Goal: Task Accomplishment & Management: Manage account settings

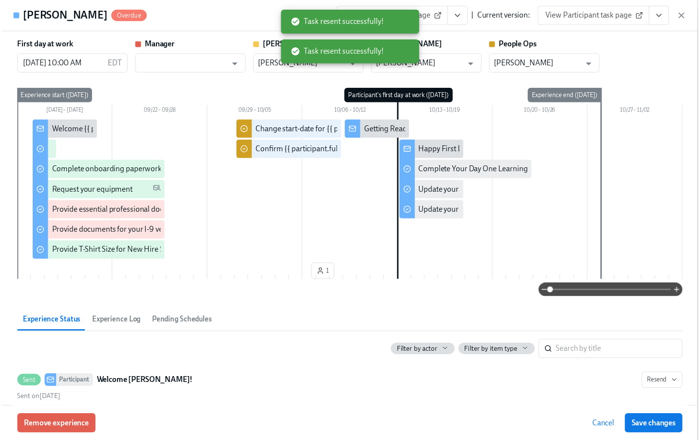
scroll to position [467, 0]
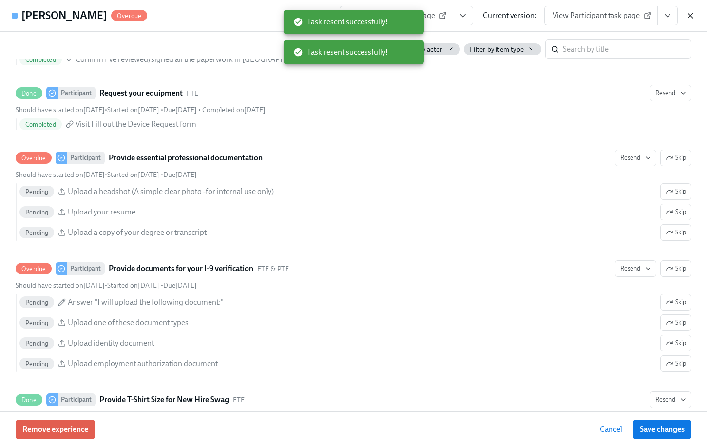
click at [692, 14] on icon "button" at bounding box center [691, 16] width 10 height 10
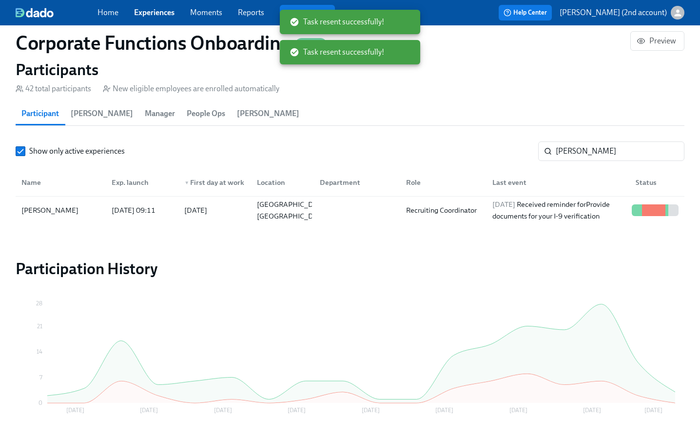
scroll to position [0, 5015]
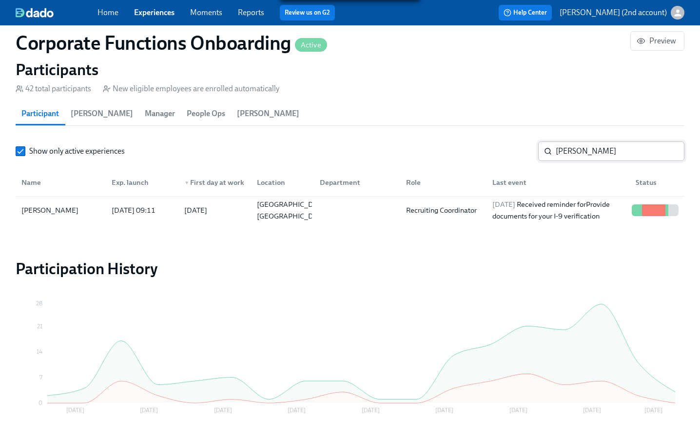
click at [627, 145] on input "[PERSON_NAME]" at bounding box center [620, 150] width 129 height 19
click at [624, 152] on input "[PERSON_NAME]" at bounding box center [620, 150] width 129 height 19
paste input "[PERSON_NAME]"
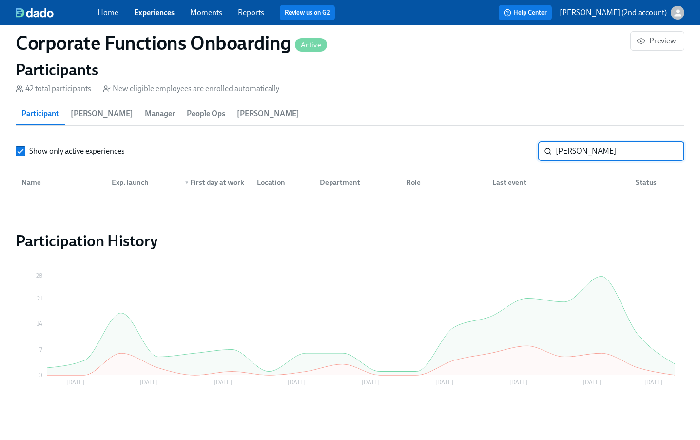
type input "[PERSON_NAME]"
click at [165, 19] on div "Home Experiences Moments Reports Review us on G2" at bounding box center [243, 13] width 293 height 16
click at [164, 16] on link "Experiences" at bounding box center [154, 12] width 40 height 9
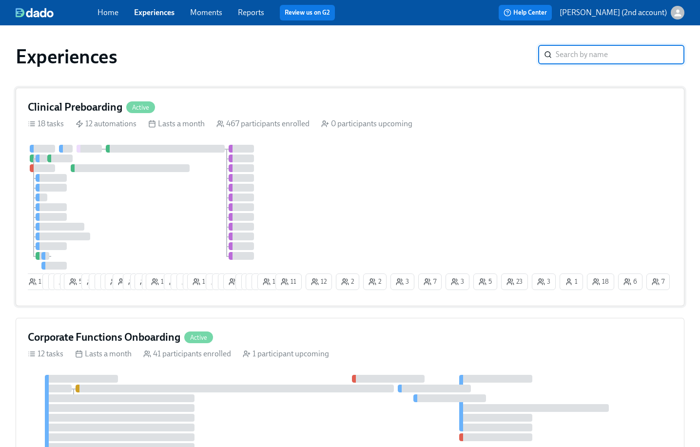
click at [340, 162] on div "5 11 7 4 6 5 55 10 6 9 9 18 2 11 2 14 2 16 12 6 6 3 12 8 1 5 8 4 2 23 21 12 11 …" at bounding box center [350, 219] width 644 height 149
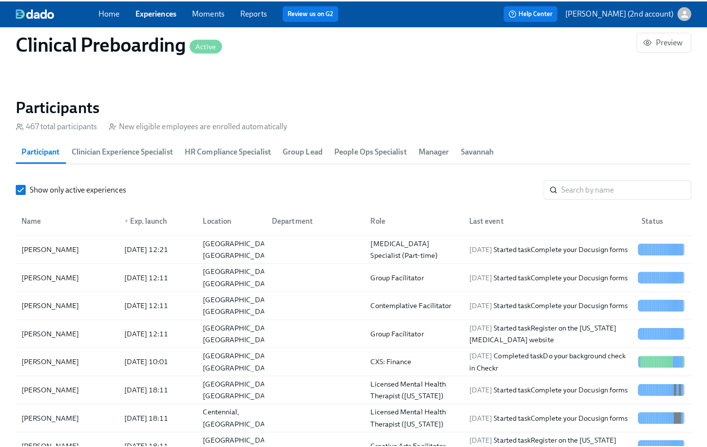
scroll to position [1023, 0]
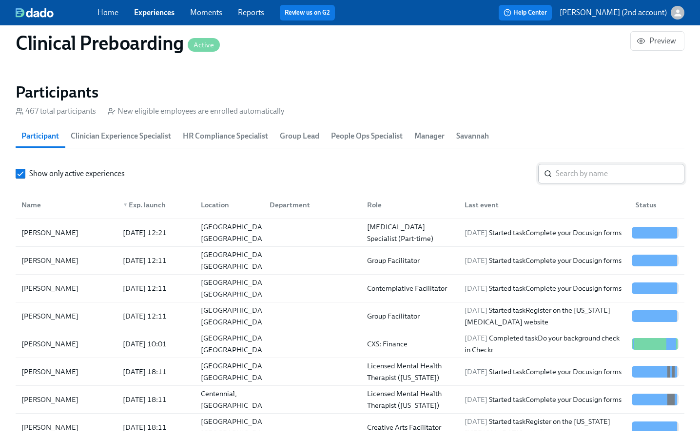
click at [562, 173] on input "search" at bounding box center [620, 173] width 129 height 19
paste input "[PERSON_NAME]"
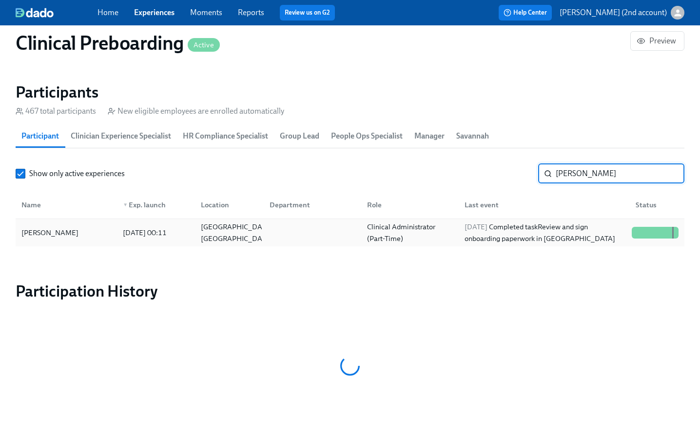
click at [508, 230] on div "[DATE] Completed task Review and sign onboarding paperwork in [GEOGRAPHIC_DATA]" at bounding box center [544, 232] width 167 height 23
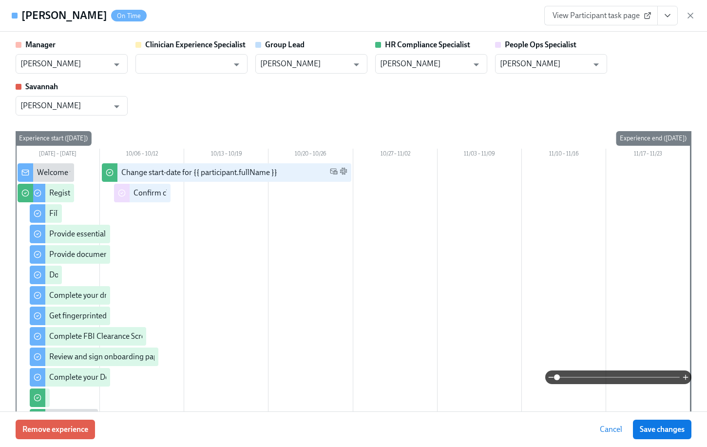
click at [668, 17] on icon "View task page" at bounding box center [667, 16] width 5 height 2
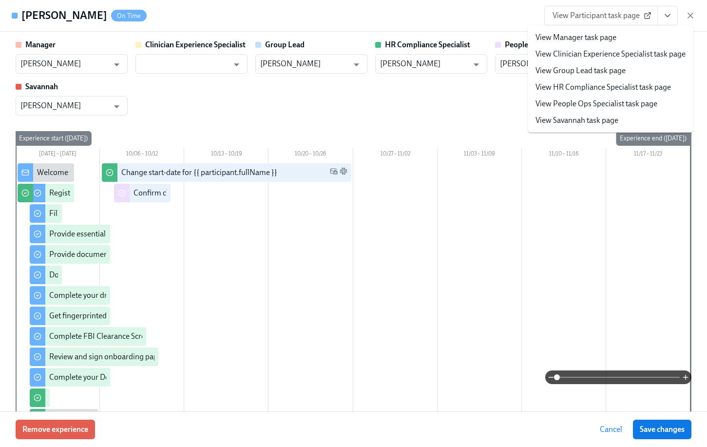
click at [631, 104] on link "View People Ops Specialist task page" at bounding box center [597, 103] width 122 height 11
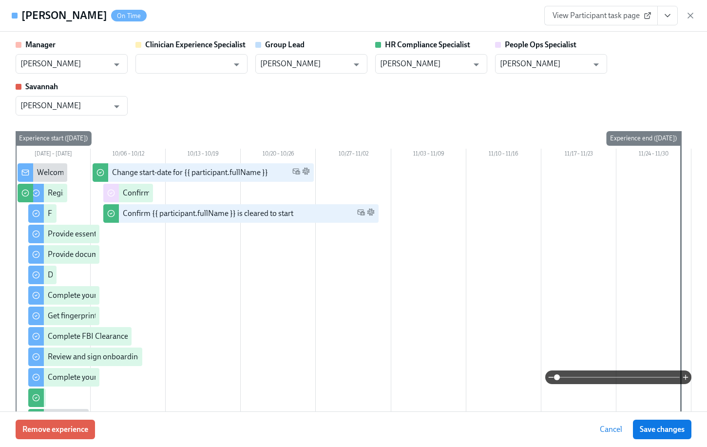
scroll to position [0, 13032]
click at [673, 15] on button "View task page" at bounding box center [668, 15] width 20 height 19
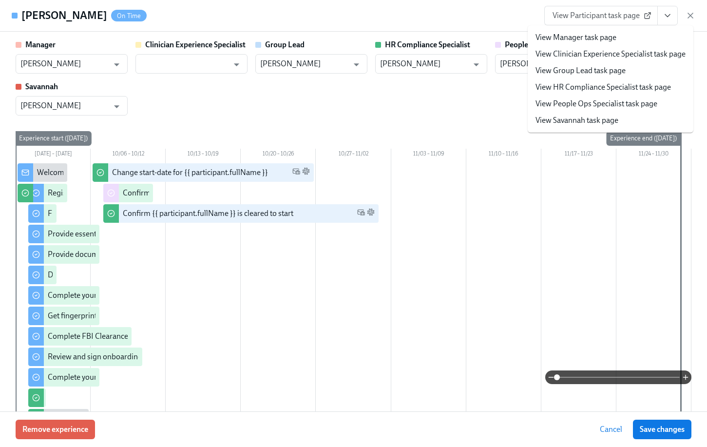
click at [608, 108] on link "View People Ops Specialist task page" at bounding box center [597, 103] width 122 height 11
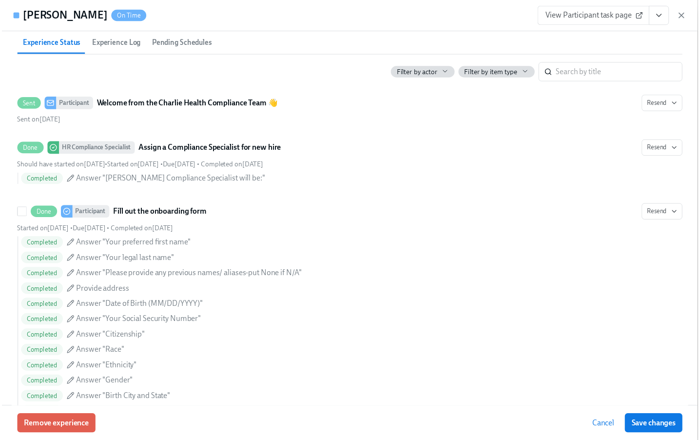
scroll to position [0, 0]
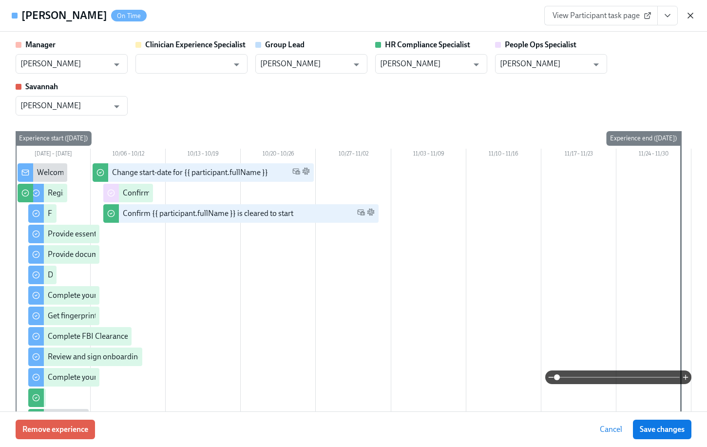
click at [690, 15] on icon "button" at bounding box center [690, 15] width 5 height 5
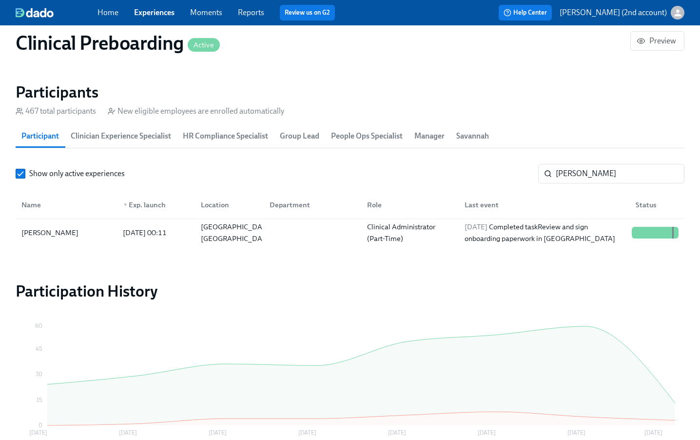
scroll to position [0, 13024]
click at [576, 179] on input "[PERSON_NAME]" at bounding box center [620, 173] width 129 height 19
paste input "[PERSON_NAME]"
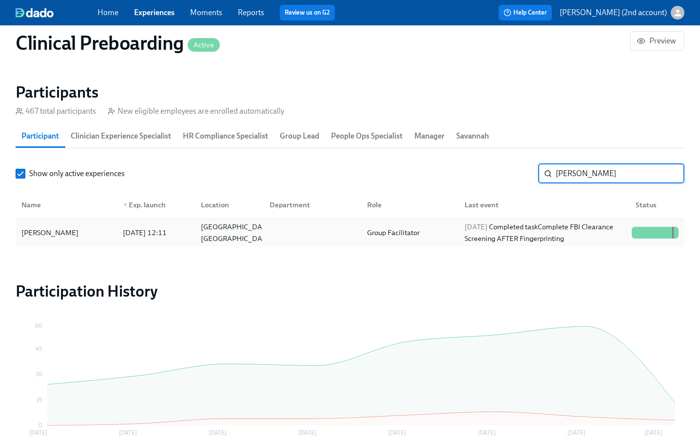
click at [419, 233] on div "Group Facilitator" at bounding box center [393, 233] width 60 height 12
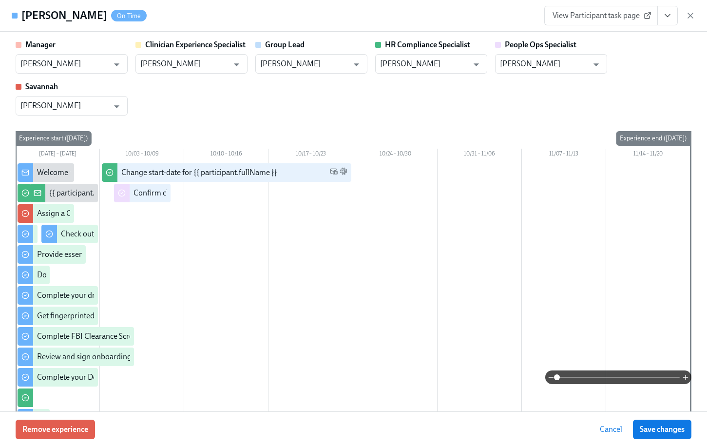
click at [671, 18] on icon "View task page" at bounding box center [668, 16] width 10 height 10
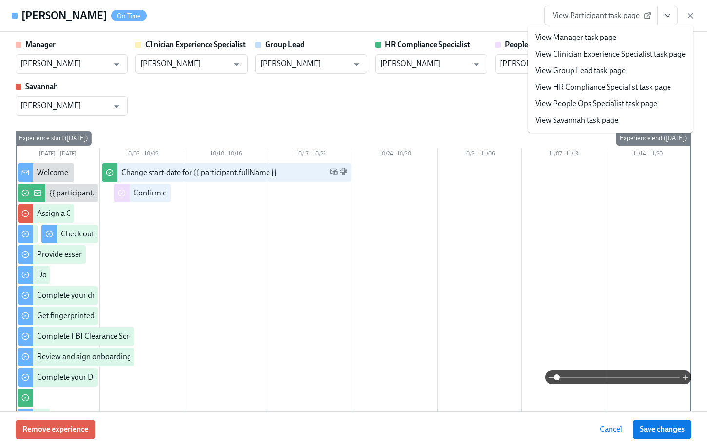
click at [610, 102] on link "View People Ops Specialist task page" at bounding box center [597, 103] width 122 height 11
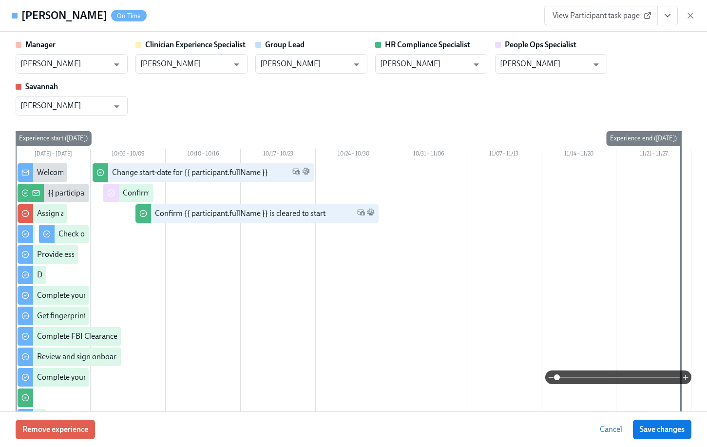
click at [696, 14] on div "[PERSON_NAME] On Time View Participant task page" at bounding box center [353, 16] width 707 height 32
click at [693, 15] on icon "button" at bounding box center [691, 16] width 10 height 10
click at [689, 14] on div "Home Experiences Moments Reports Review us on G2 Help Center [PERSON_NAME] (2nd…" at bounding box center [350, 12] width 700 height 25
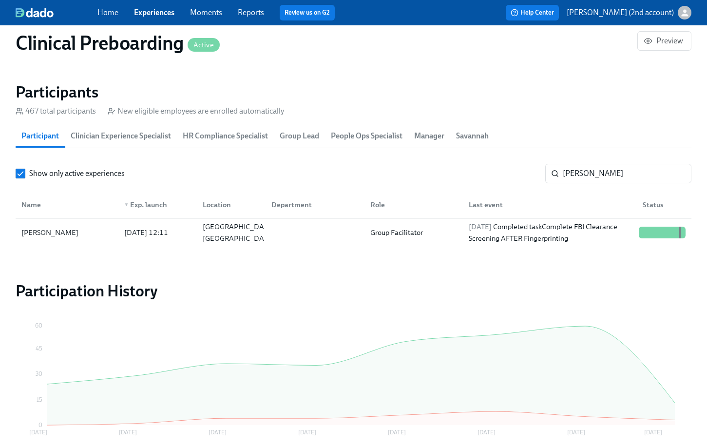
click at [693, 17] on div "Home Experiences Moments Reports Review us on G2 Help Center [PERSON_NAME] (2nd…" at bounding box center [353, 12] width 707 height 25
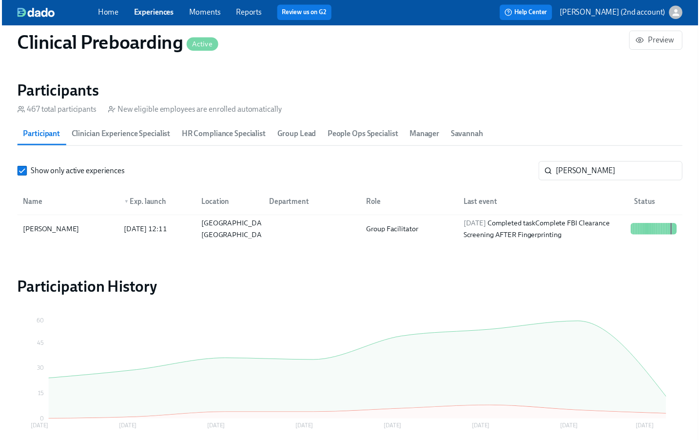
scroll to position [0, 13032]
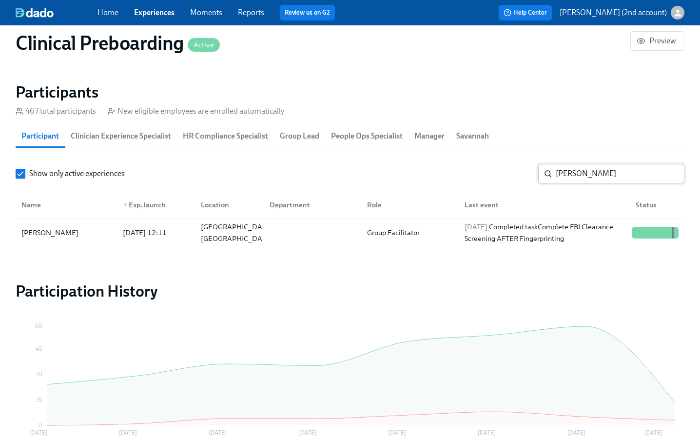
click at [579, 164] on input "[PERSON_NAME]" at bounding box center [620, 173] width 129 height 19
paste input "[PERSON_NAME]"
click at [561, 228] on div "[DATE] Completed task Provide essential professional documentation" at bounding box center [544, 232] width 167 height 23
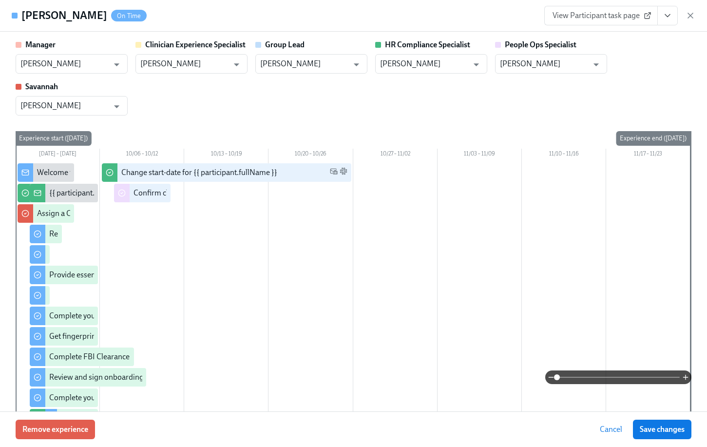
click at [663, 16] on icon "View task page" at bounding box center [668, 16] width 10 height 10
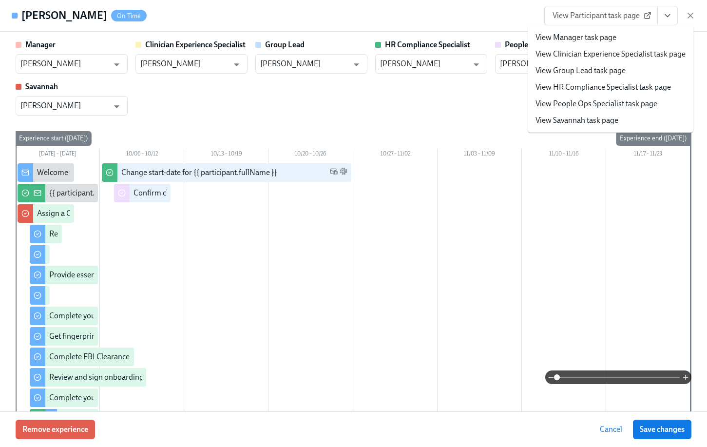
click at [602, 100] on link "View People Ops Specialist task page" at bounding box center [597, 103] width 122 height 11
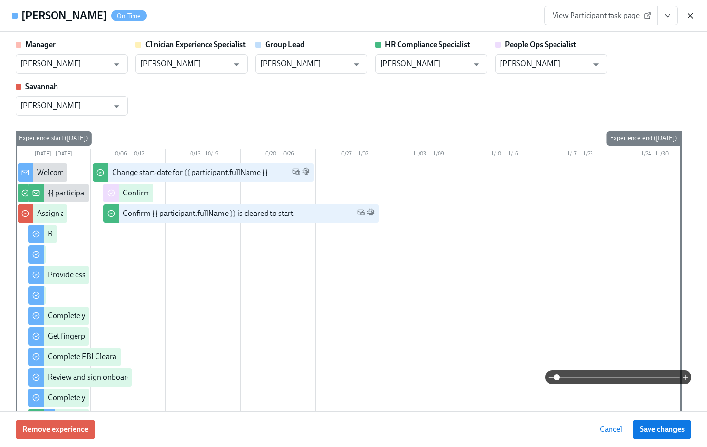
click at [689, 13] on icon "button" at bounding box center [690, 15] width 5 height 5
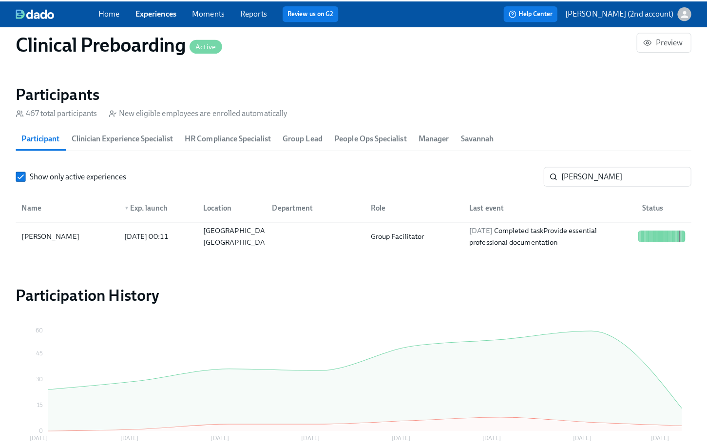
scroll to position [0, 13024]
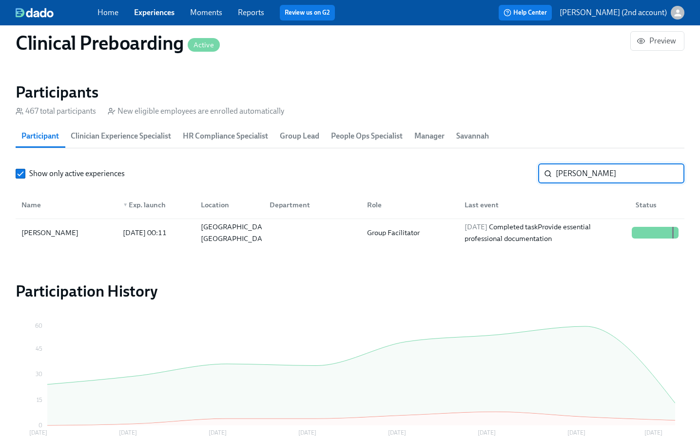
click at [591, 174] on input "[PERSON_NAME]" at bounding box center [620, 173] width 129 height 19
paste input "[PERSON_NAME]"
type input "[PERSON_NAME]"
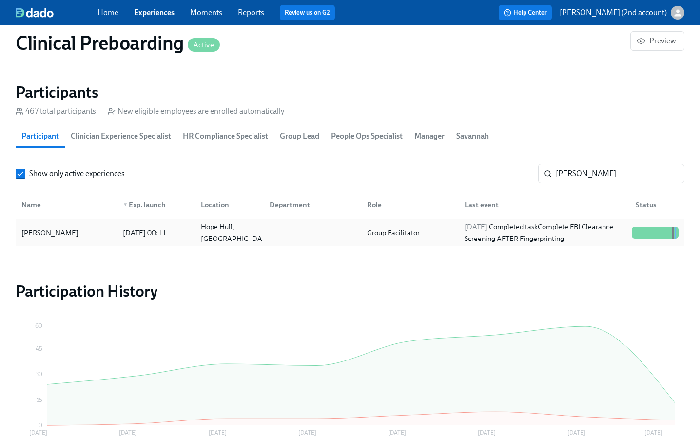
click at [498, 220] on div "[PERSON_NAME] [DATE] 00:11 Hope Hull, AL Group Facilitator [DATE] Completed tas…" at bounding box center [350, 232] width 669 height 27
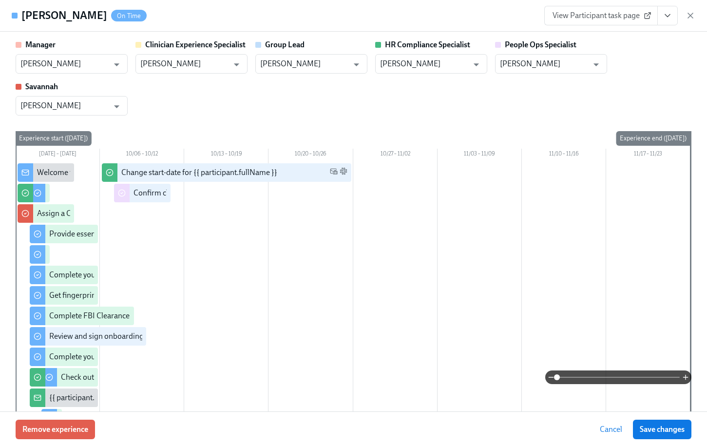
click at [674, 12] on button "View task page" at bounding box center [668, 15] width 20 height 19
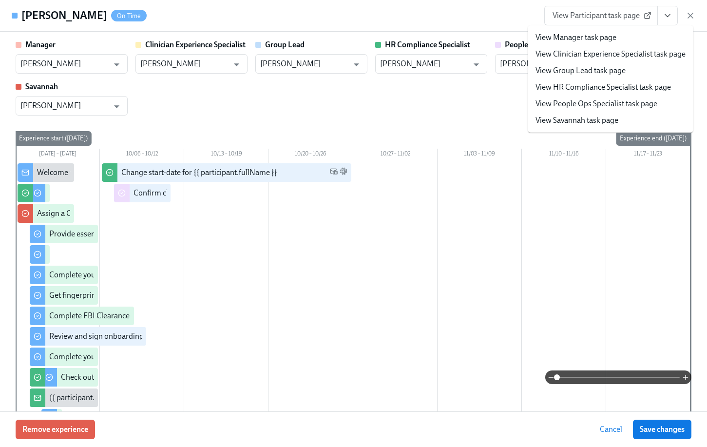
click at [619, 101] on link "View People Ops Specialist task page" at bounding box center [597, 103] width 122 height 11
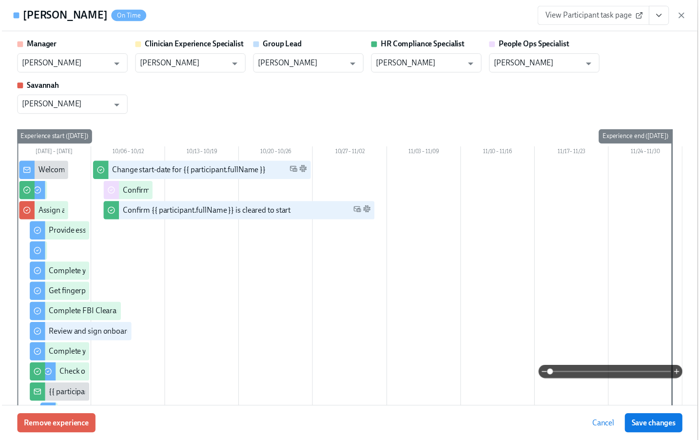
scroll to position [0, 13032]
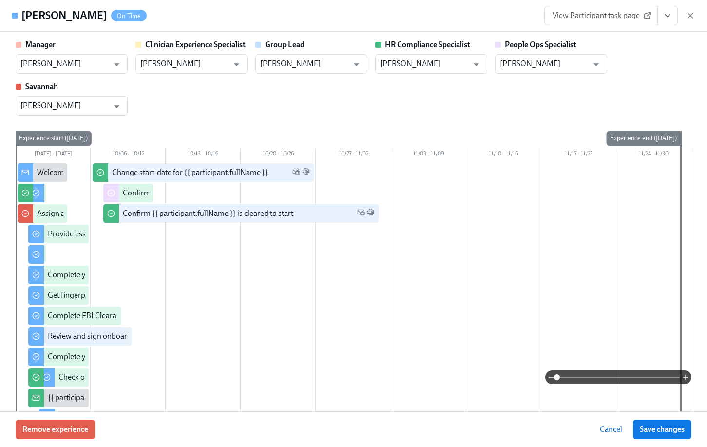
drag, startPoint x: 692, startPoint y: 19, endPoint x: 592, endPoint y: 0, distance: 101.6
click at [692, 19] on icon "button" at bounding box center [691, 16] width 10 height 10
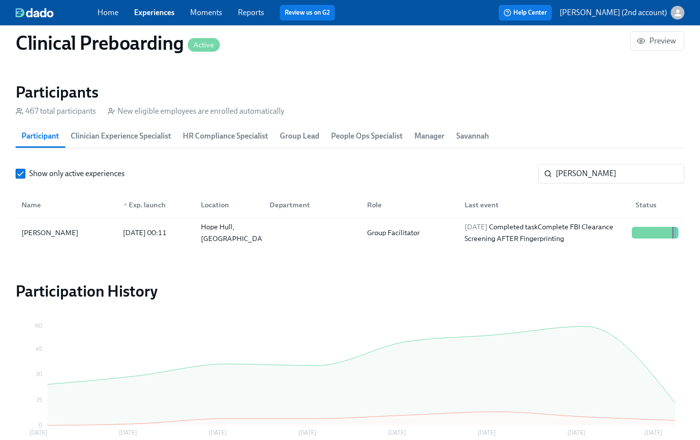
scroll to position [0, 13024]
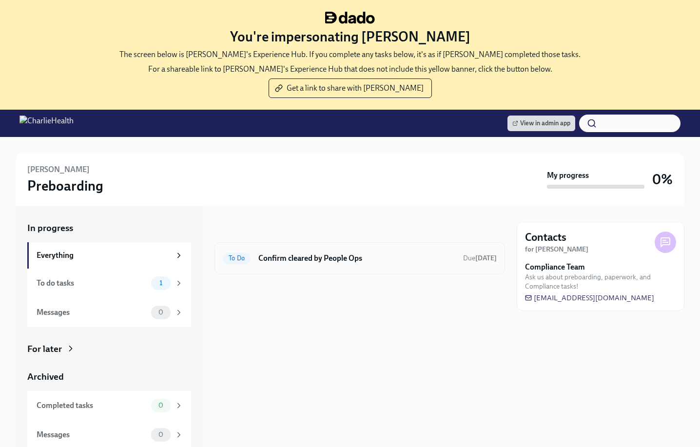
click at [287, 262] on h6 "Confirm cleared by People Ops" at bounding box center [356, 258] width 197 height 11
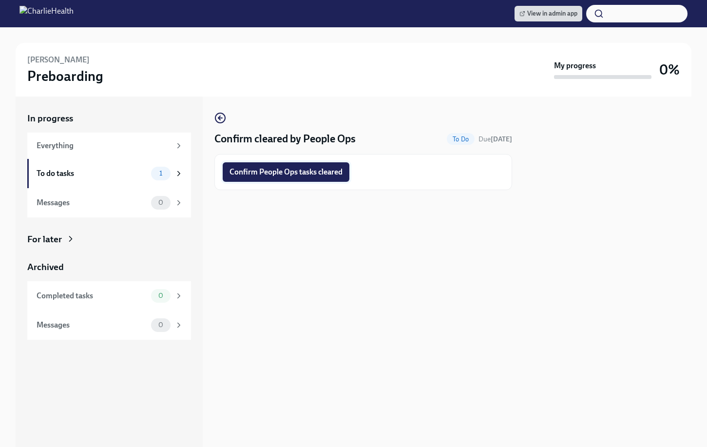
click at [283, 170] on span "Confirm People Ops tasks cleared" at bounding box center [286, 172] width 113 height 10
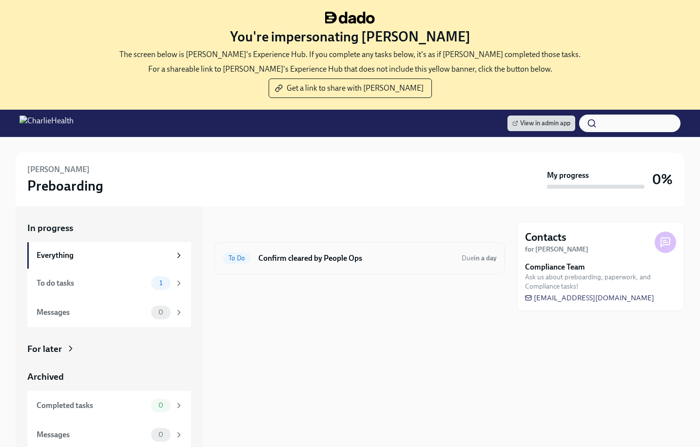
click at [281, 260] on h6 "Confirm cleared by People Ops" at bounding box center [355, 258] width 195 height 11
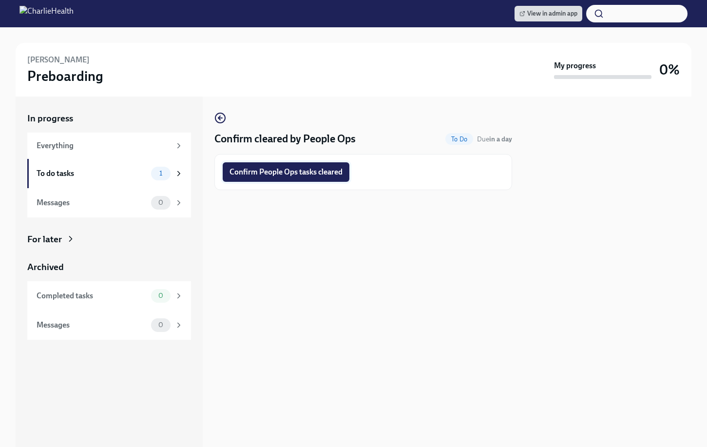
click at [269, 169] on span "Confirm People Ops tasks cleared" at bounding box center [286, 172] width 113 height 10
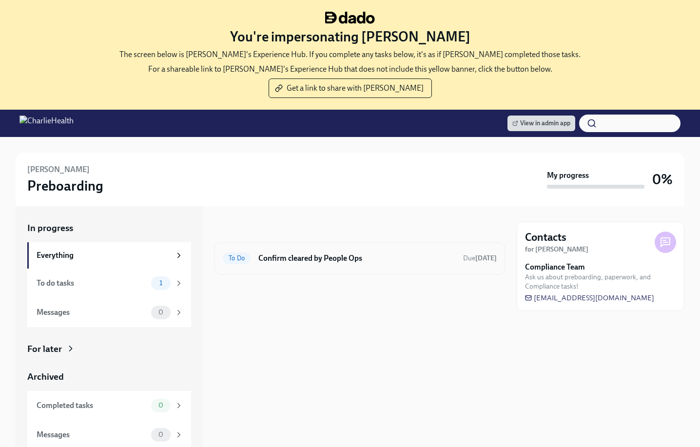
click at [347, 261] on h6 "Confirm cleared by People Ops" at bounding box center [356, 258] width 197 height 11
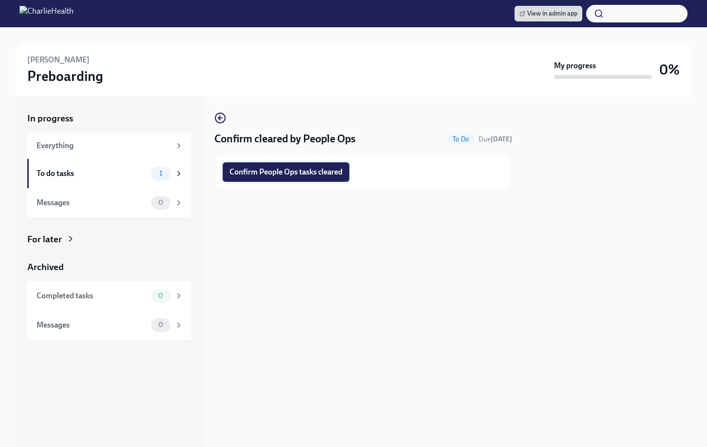
click at [329, 177] on button "Confirm People Ops tasks cleared" at bounding box center [286, 171] width 127 height 19
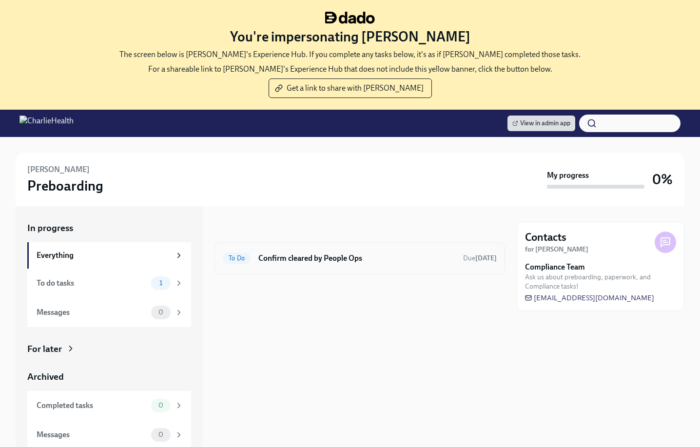
click at [310, 253] on h6 "Confirm cleared by People Ops" at bounding box center [356, 258] width 197 height 11
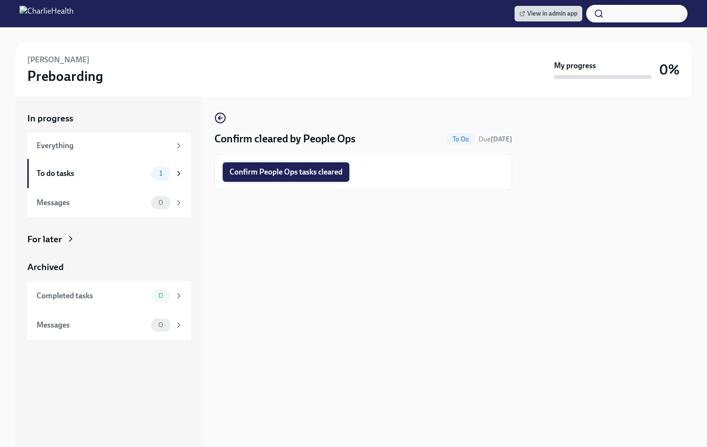
click at [312, 167] on span "Confirm People Ops tasks cleared" at bounding box center [286, 172] width 113 height 10
